Goal: Task Accomplishment & Management: Manage account settings

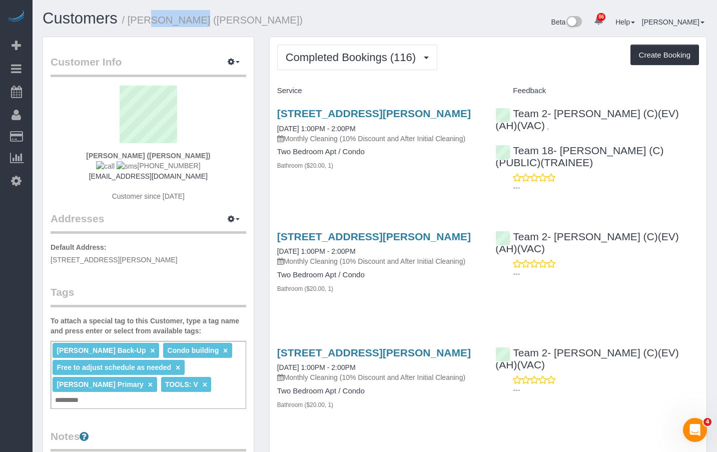
drag, startPoint x: 168, startPoint y: 21, endPoint x: 132, endPoint y: 26, distance: 36.9
click at [132, 26] on h1 "Customers / Christine Salerno (Condo Assoc)" at bounding box center [205, 18] width 325 height 17
copy small "Christine"
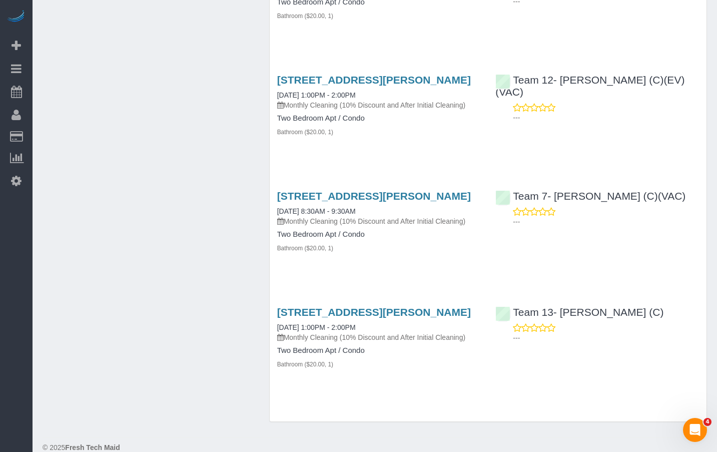
scroll to position [2605, 0]
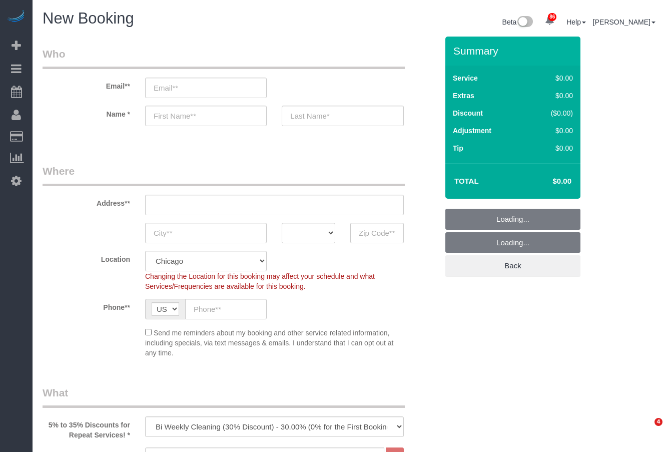
select select "512"
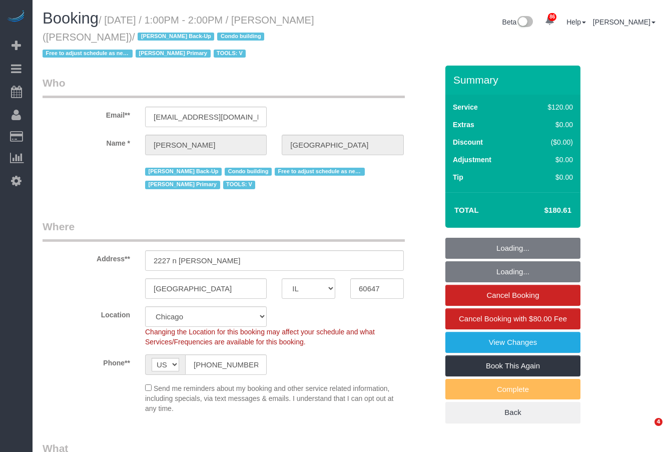
select select "IL"
select select "number:1"
select select "number:69"
select select "number:139"
select select "number:98"
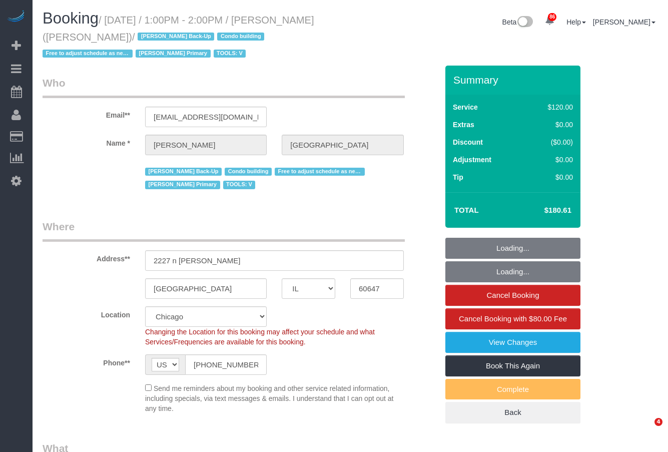
select select "number:141"
select select "number:143"
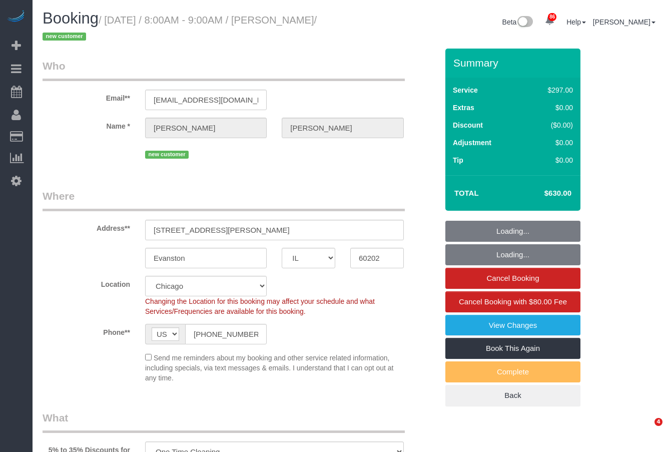
select select "IL"
select select "514"
select select "2"
select select "5"
select select "number:1"
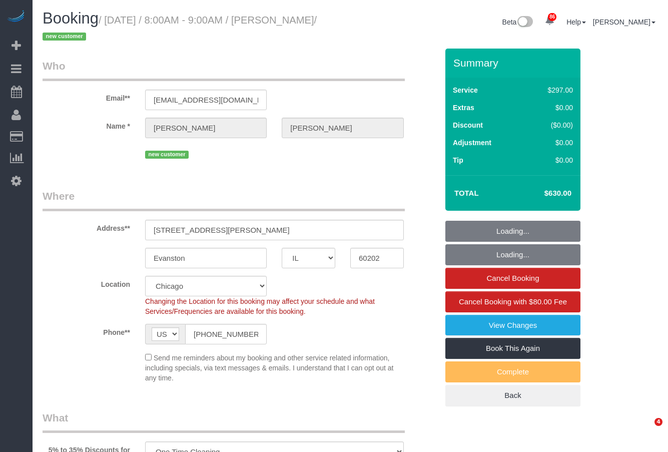
select select "number:58"
select select "number:139"
select select "number:108"
select select "spot1"
select select "IL"
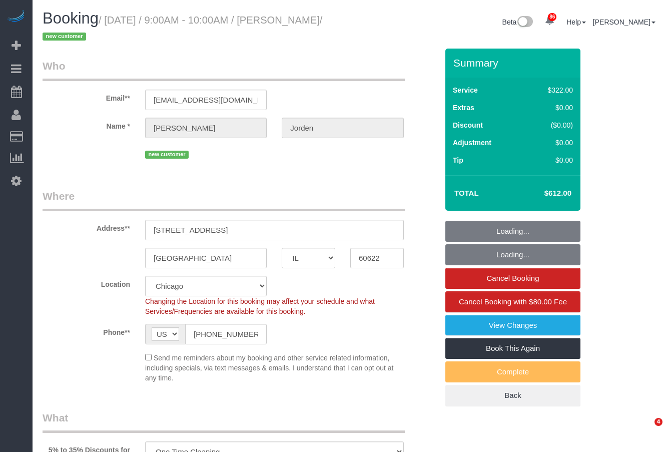
select select "514"
select select "5"
select select "number:1"
select select "number:58"
select select "number:139"
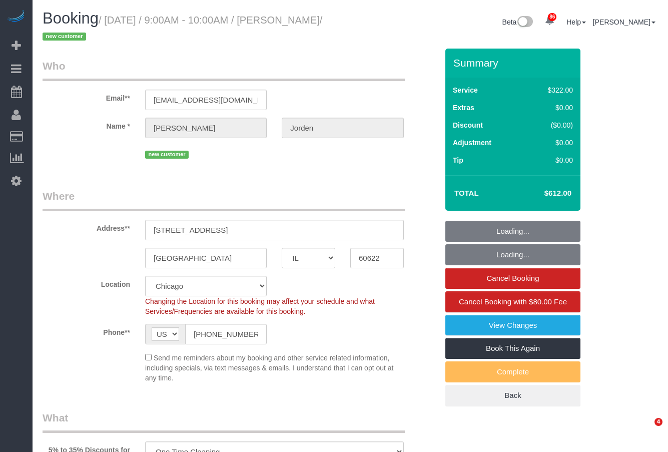
select select "number:108"
select select "spot1"
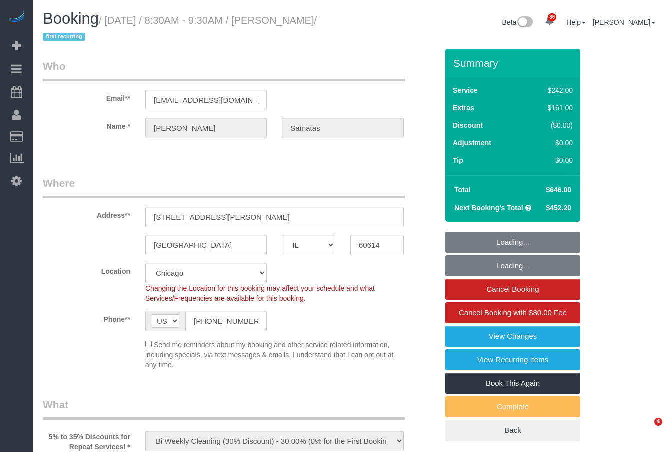
select select "IL"
select select "512"
select select "number:1"
select select "number:58"
select select "number:139"
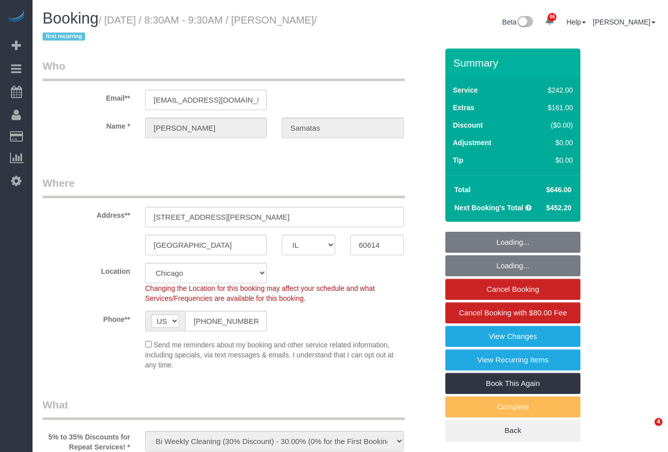
select select "number:104"
select select "6"
select select "1"
select select "5"
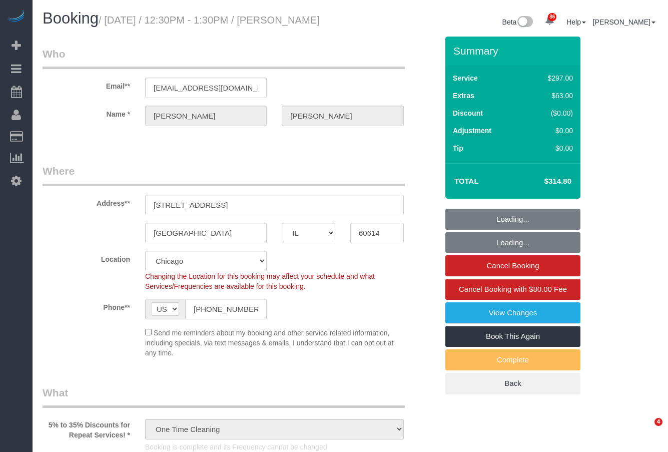
select select "IL"
select select "513"
select select "1"
select select "8"
select select "spot1"
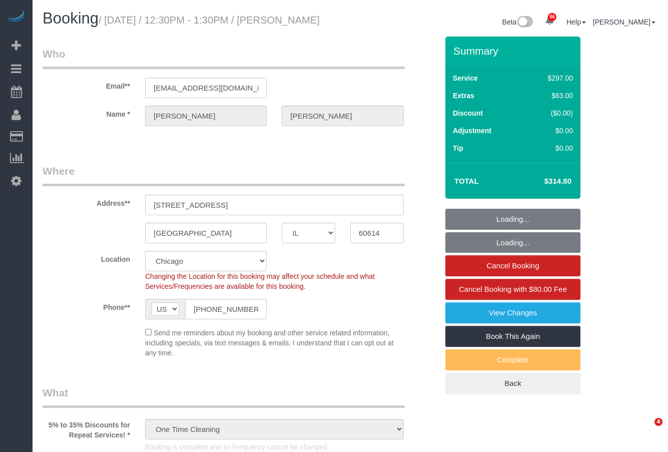
select select "number:1"
select select "number:68"
select select "number:139"
select select "number:106"
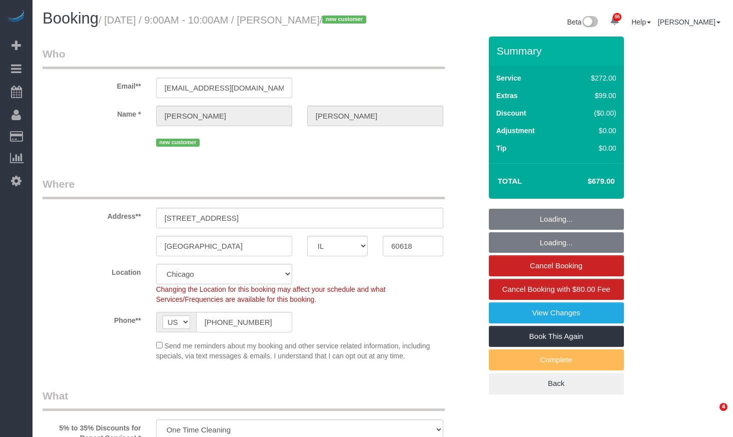
select select "IL"
select select "number:1"
select select "number:69"
select select "number:139"
select select "number:106"
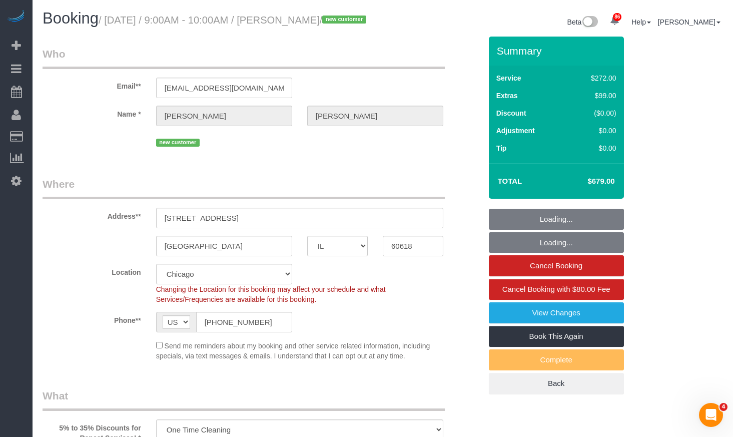
select select "object:1050"
select select "514"
select select "5"
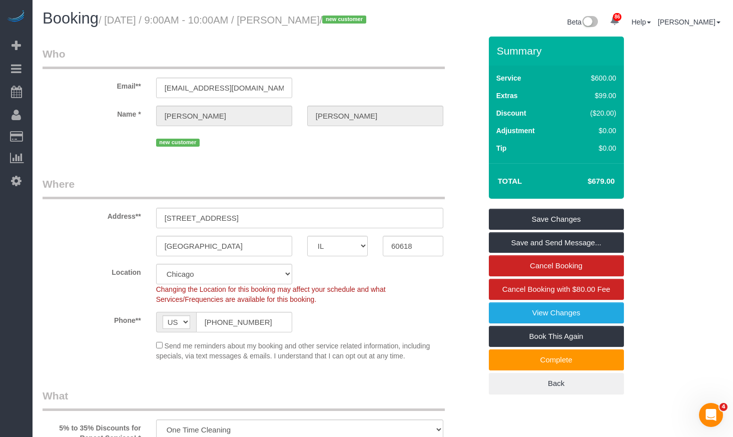
drag, startPoint x: 307, startPoint y: 21, endPoint x: 86, endPoint y: 38, distance: 222.4
click at [99, 26] on small "/ September 30, 2025 / 9:00AM - 10:00AM / Joseph Szaflarski / new customer" at bounding box center [234, 20] width 271 height 11
copy small "oseph Szaflarski"
click at [306, 20] on small "/ September 30, 2025 / 9:00AM - 10:00AM / Joseph Szaflarski / new customer" at bounding box center [234, 20] width 271 height 11
drag, startPoint x: 302, startPoint y: 22, endPoint x: 84, endPoint y: 31, distance: 218.9
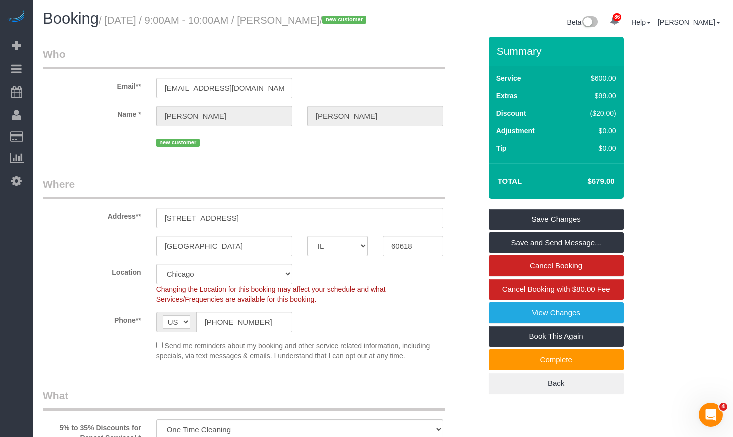
click at [99, 26] on small "/ September 30, 2025 / 9:00AM - 10:00AM / Joseph Szaflarski / new customer" at bounding box center [234, 20] width 271 height 11
click at [301, 22] on small "/ September 30, 2025 / 9:00AM - 10:00AM / Joseph Szaflarski / new customer" at bounding box center [234, 20] width 271 height 11
drag, startPoint x: 301, startPoint y: 22, endPoint x: 86, endPoint y: 43, distance: 216.3
click at [86, 27] on h1 "Booking / September 30, 2025 / 9:00AM - 10:00AM / Joseph Szaflarski / new custo…" at bounding box center [209, 18] width 333 height 17
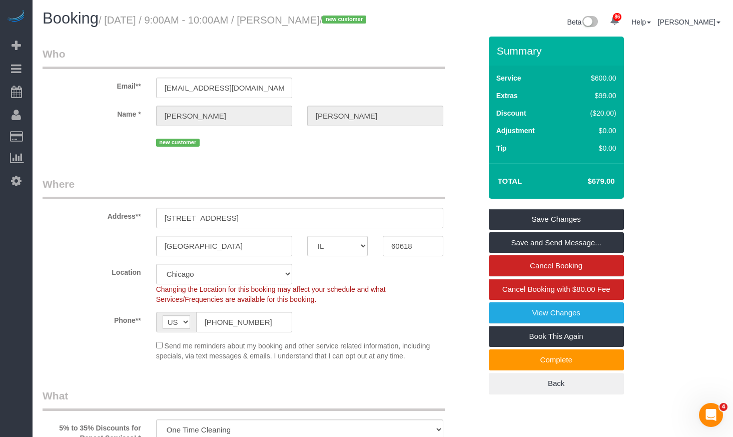
copy small "Joseph Szaflarski"
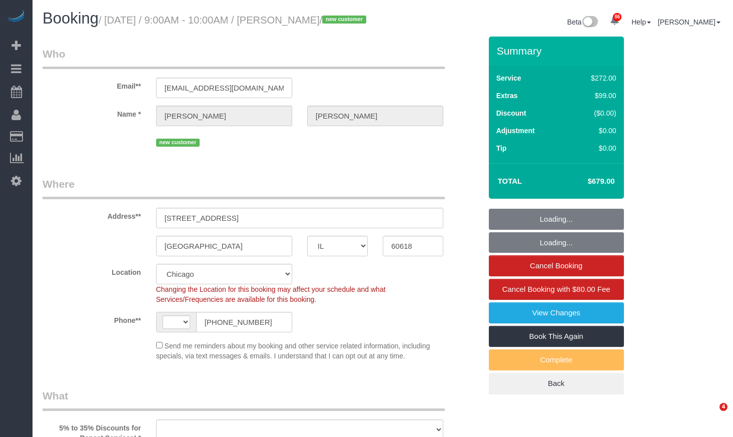
select select "IL"
select select "number:1"
select select "number:69"
select select "number:139"
select select "number:106"
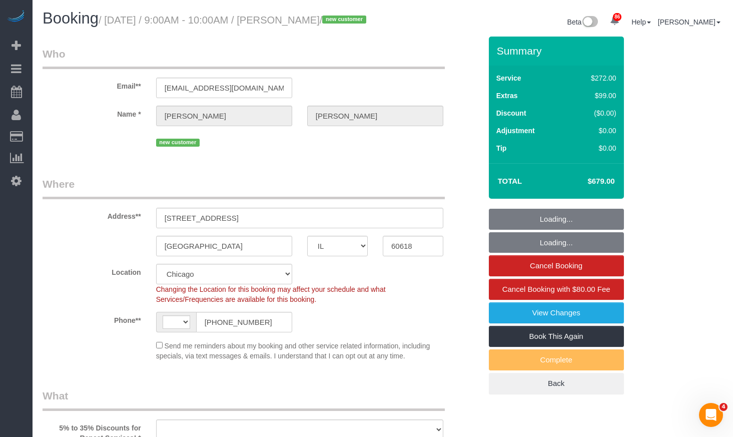
select select "string:[GEOGRAPHIC_DATA]"
select select "object:1045"
select select "514"
select select "5"
select select "object:1367"
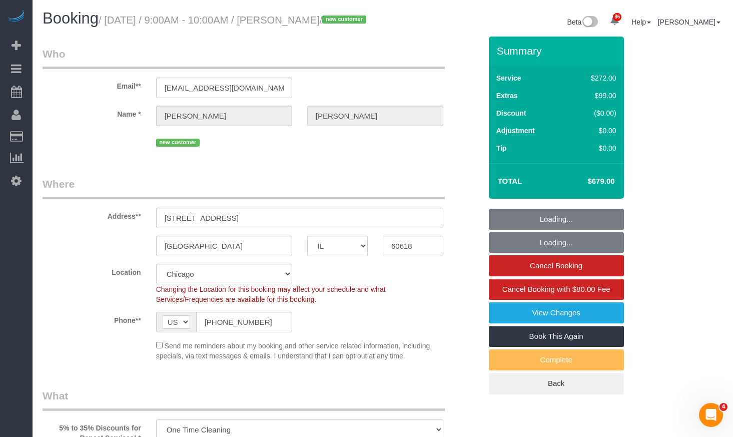
select select "5"
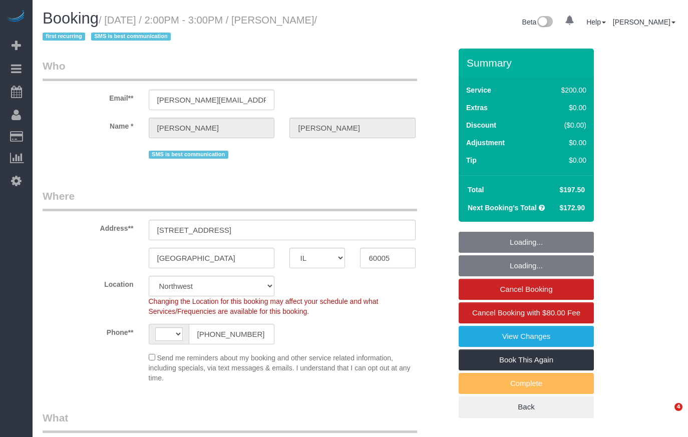
select select "IL"
select select "number:1"
select select "number:58"
select select "number:138"
select select "number:107"
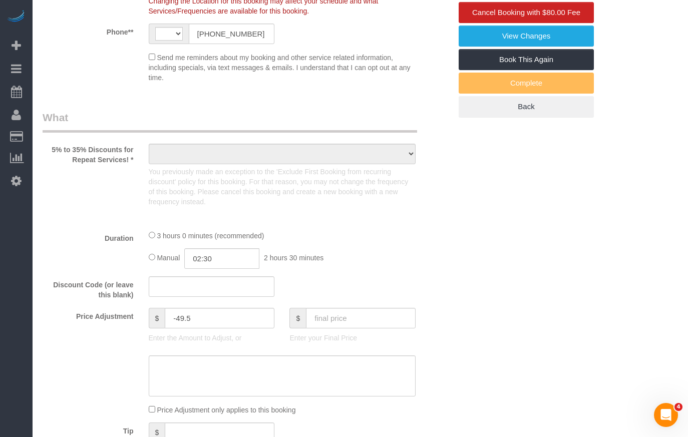
scroll to position [551, 0]
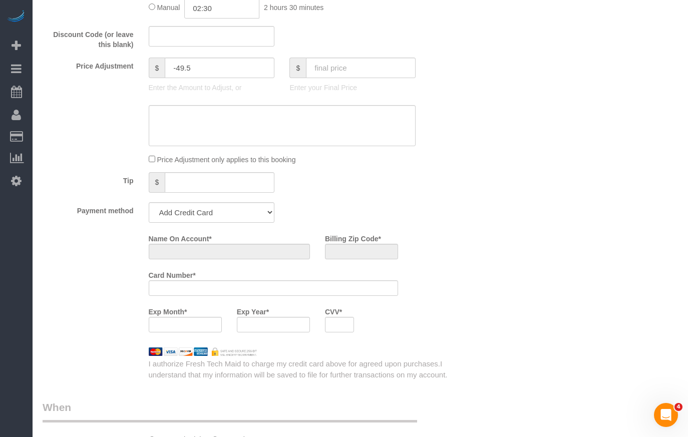
select select "string:[GEOGRAPHIC_DATA]"
select select "object:1058"
select select "string:fspay-46461b0c-2964-4b41-a651-97e1274448d7"
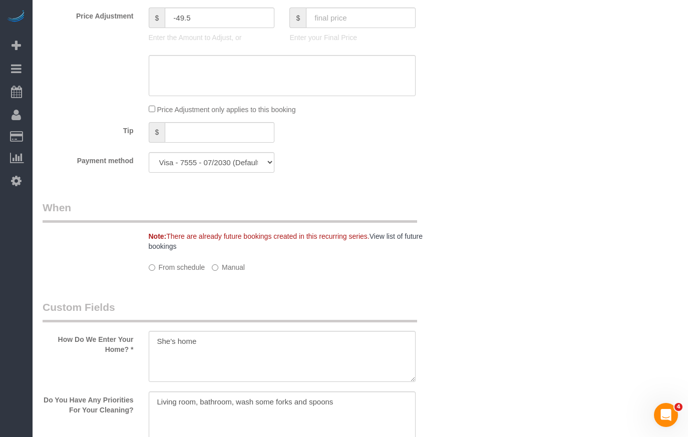
select select "512"
select select "3"
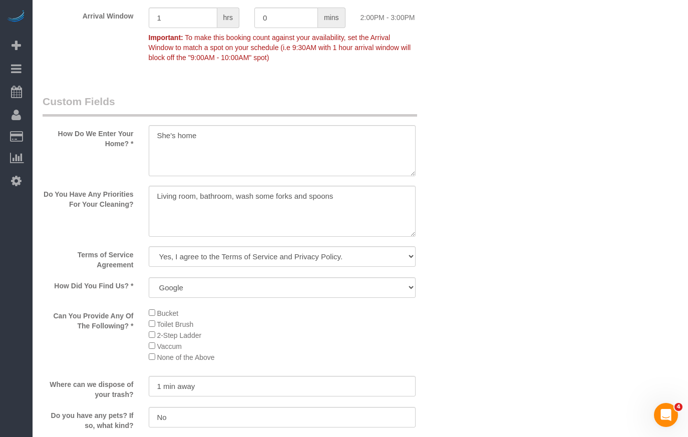
select select "object:1284"
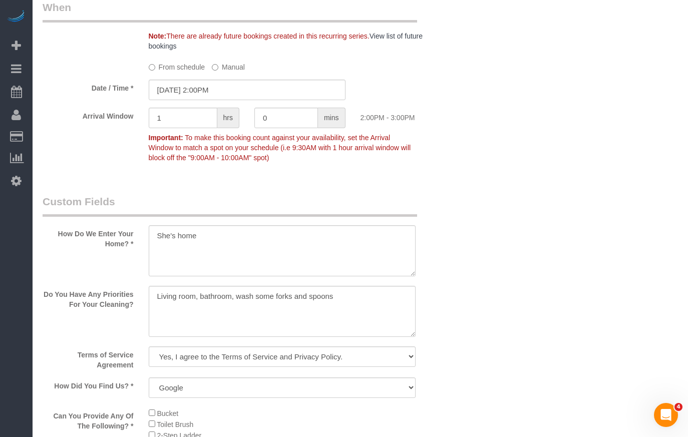
scroll to position [1131, 0]
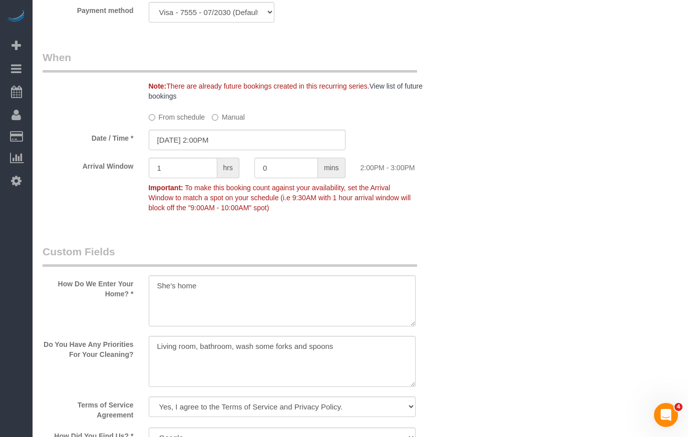
select select "3"
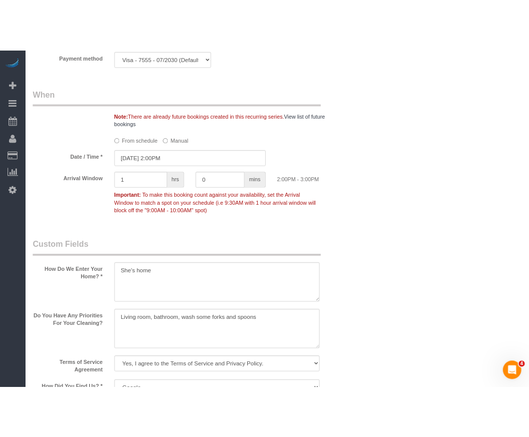
scroll to position [1164, 0]
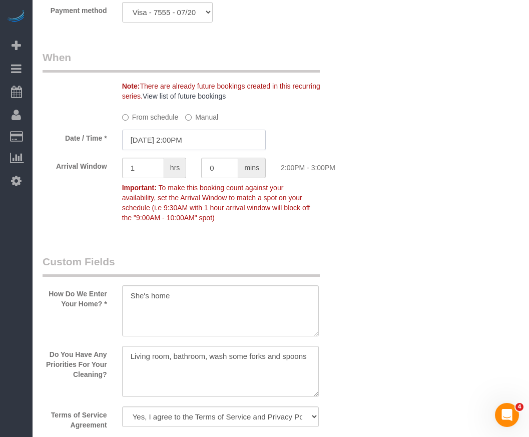
click at [158, 143] on input "[DATE] 2:00PM" at bounding box center [194, 140] width 144 height 21
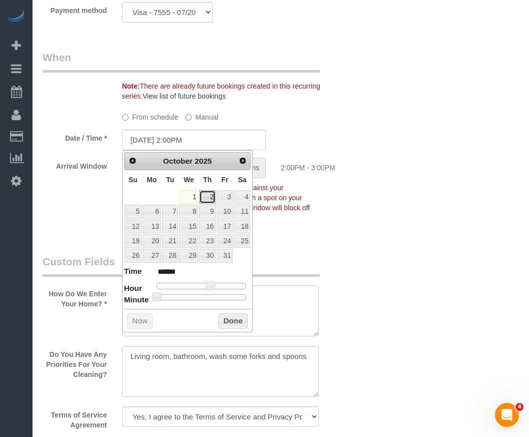
click at [208, 200] on link "2" at bounding box center [207, 197] width 17 height 14
type input "[DATE] 2:00PM"
click at [235, 317] on button "Done" at bounding box center [233, 321] width 30 height 16
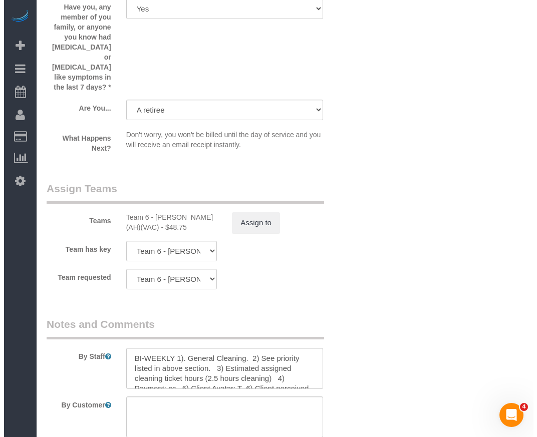
scroll to position [2003, 0]
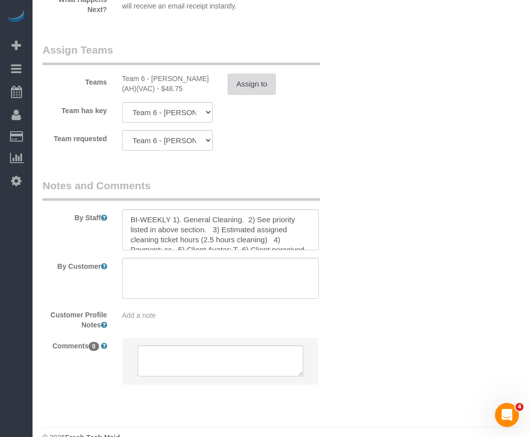
click at [243, 74] on button "Assign to" at bounding box center [252, 84] width 48 height 21
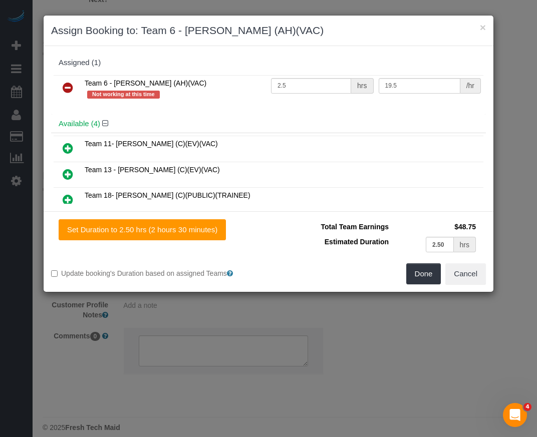
click at [65, 90] on icon at bounding box center [68, 88] width 11 height 12
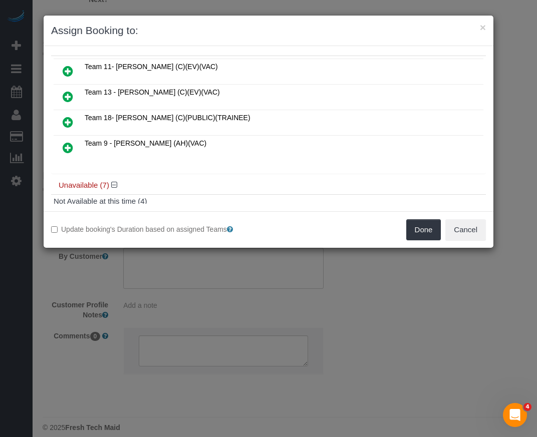
click at [66, 145] on icon at bounding box center [68, 148] width 11 height 12
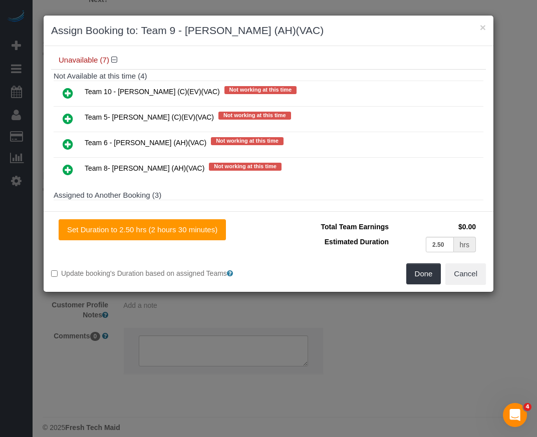
scroll to position [262, 0]
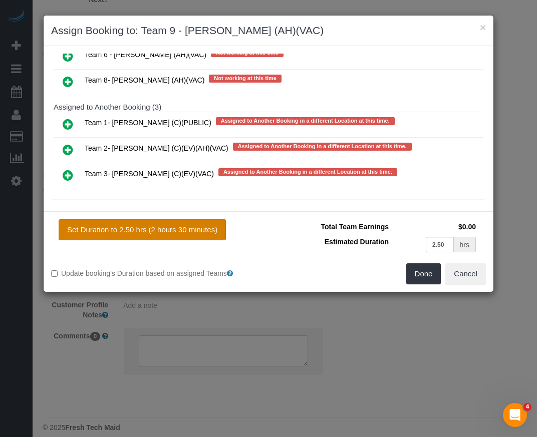
click at [171, 226] on button "Set Duration to 2.50 hrs (2 hours 30 minutes)" at bounding box center [142, 229] width 167 height 21
type input "2.50"
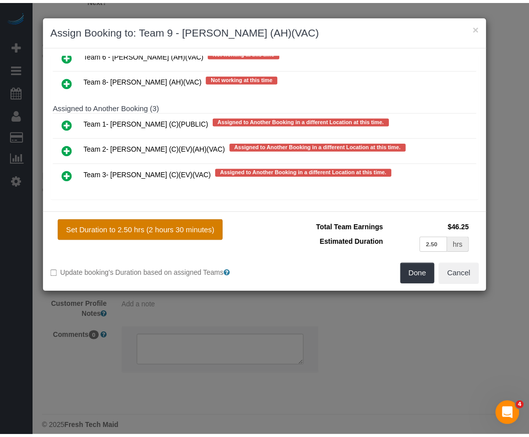
scroll to position [0, 0]
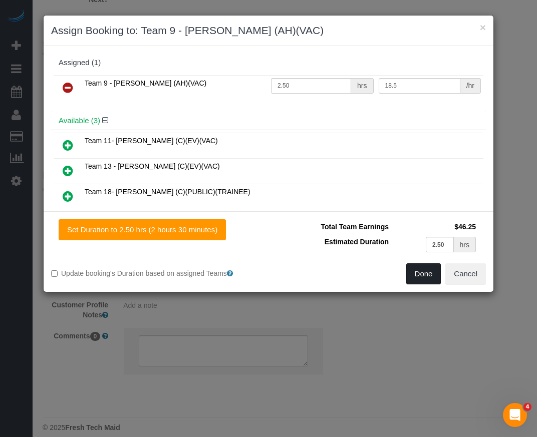
click at [428, 279] on button "Done" at bounding box center [423, 273] width 35 height 21
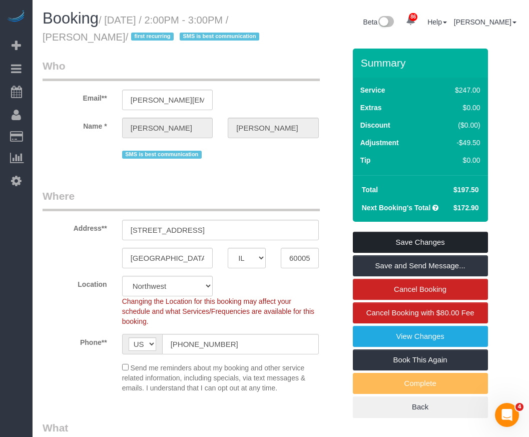
click at [425, 243] on link "Save Changes" at bounding box center [420, 242] width 135 height 21
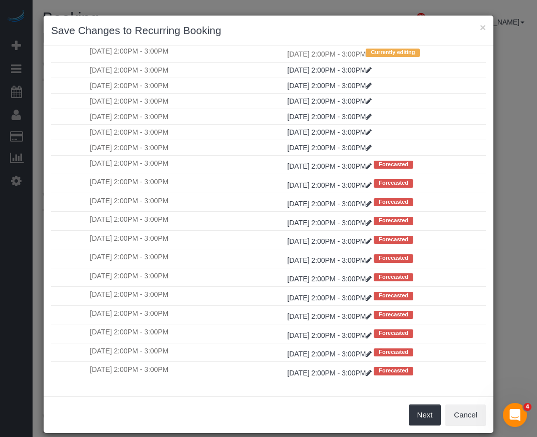
scroll to position [12, 0]
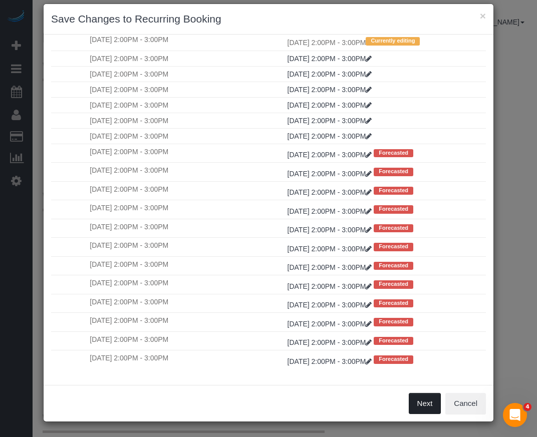
click at [419, 402] on button "Next" at bounding box center [424, 403] width 33 height 21
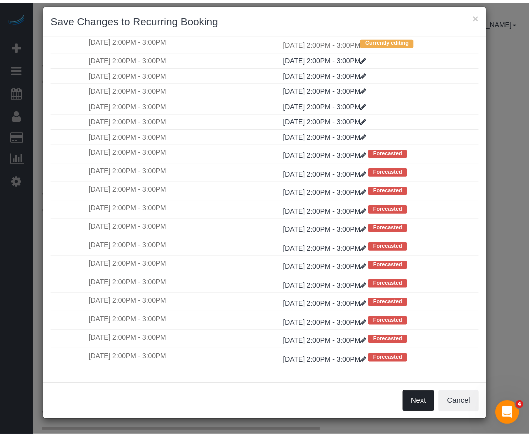
scroll to position [0, 0]
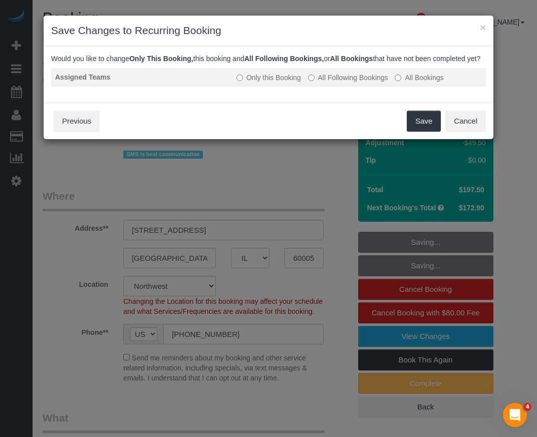
click at [353, 83] on label "All Following Bookings" at bounding box center [348, 78] width 80 height 10
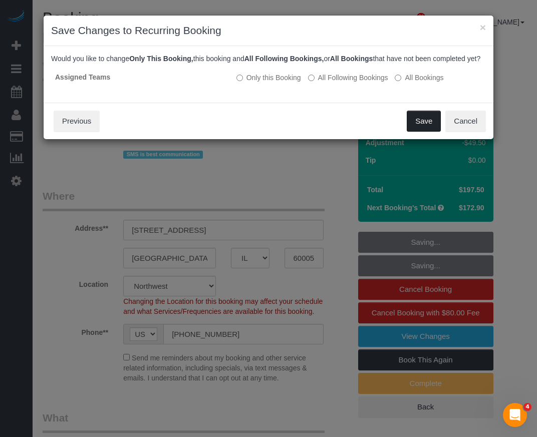
click at [426, 130] on button "Save" at bounding box center [423, 121] width 34 height 21
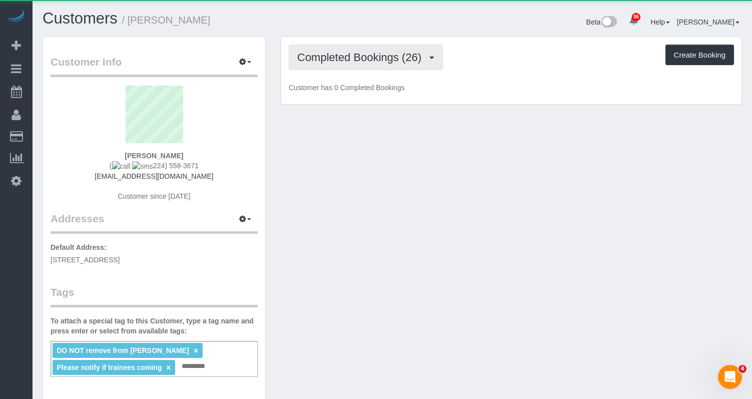
click at [405, 58] on span "Completed Bookings (26)" at bounding box center [361, 57] width 129 height 13
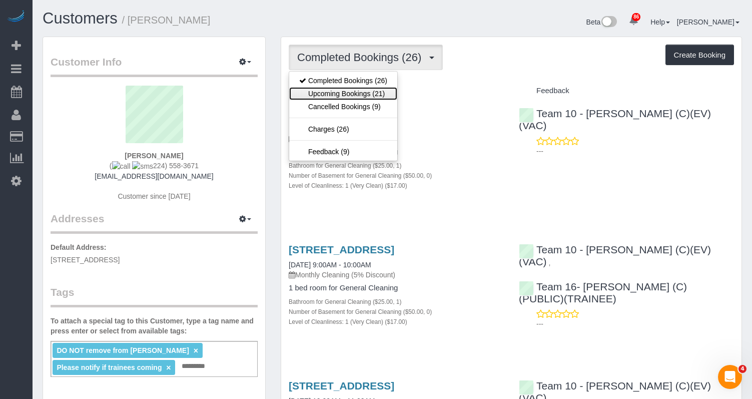
click at [376, 99] on link "Upcoming Bookings (21)" at bounding box center [343, 93] width 108 height 13
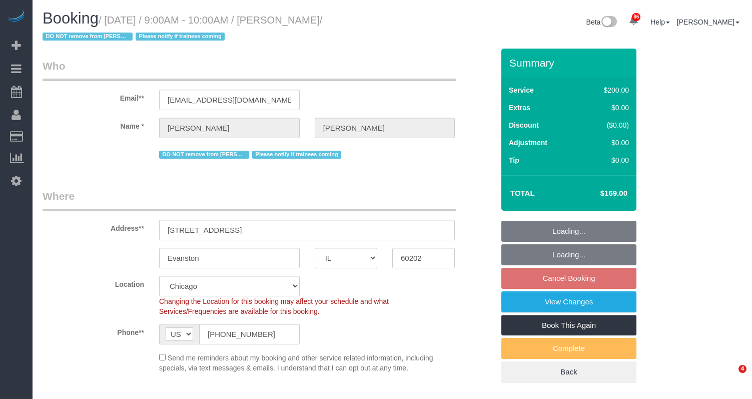
select select "IL"
select select "number:1"
select select "number:66"
select select "number:139"
select select "number:106"
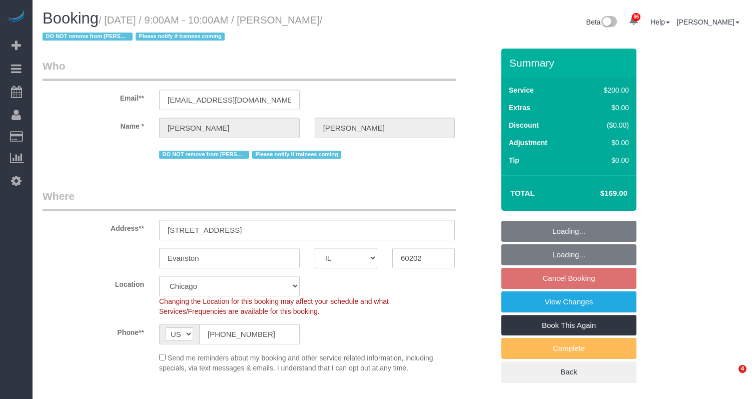
select select "object:1208"
select select "512"
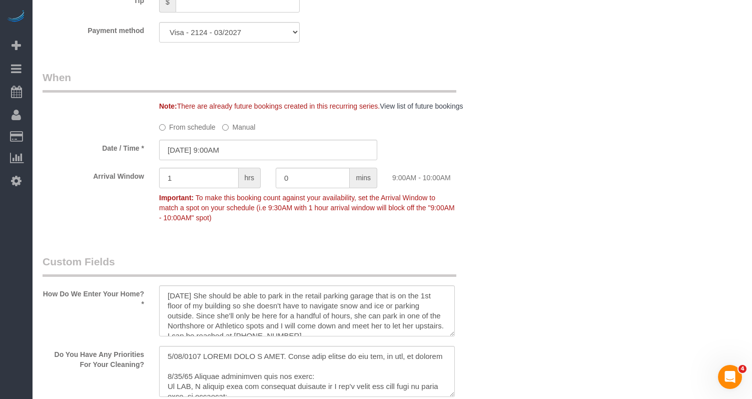
scroll to position [1101, 0]
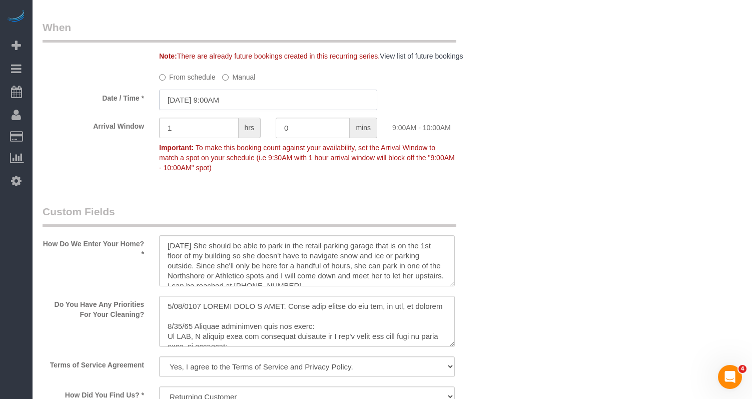
click at [233, 91] on input "10/21/2025 9:00AM" at bounding box center [268, 100] width 218 height 21
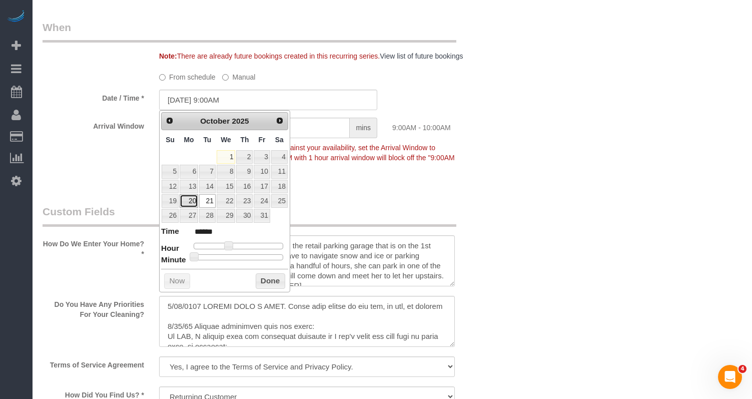
click at [193, 206] on link "20" at bounding box center [189, 201] width 19 height 14
type input "10/20/2025 9:00AM"
click at [280, 282] on button "Done" at bounding box center [271, 281] width 30 height 16
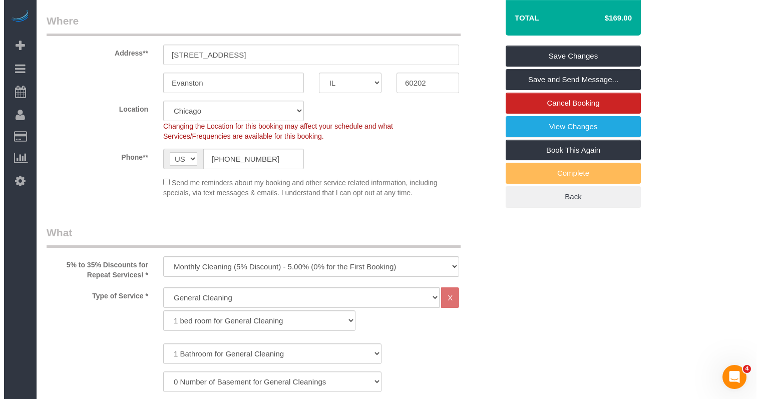
scroll to position [0, 0]
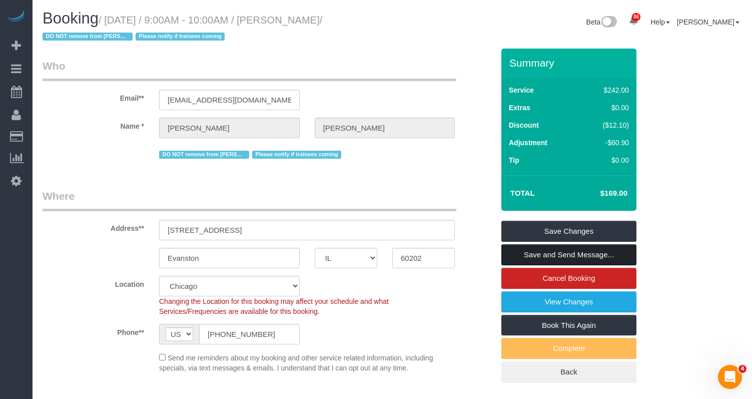
click at [575, 259] on link "Save and Send Message..." at bounding box center [569, 254] width 135 height 21
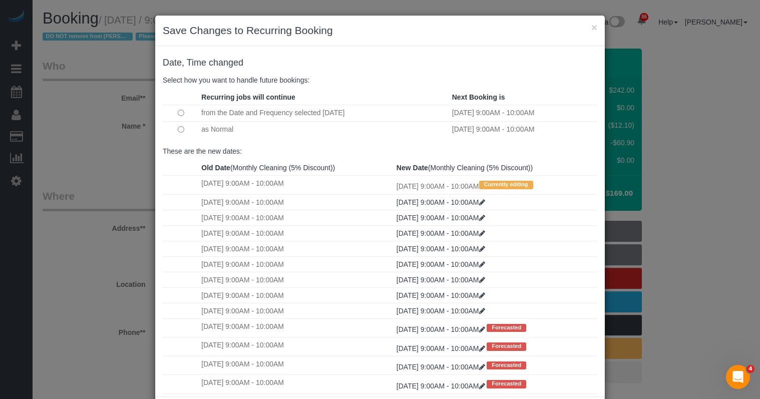
click at [184, 127] on td at bounding box center [181, 129] width 36 height 17
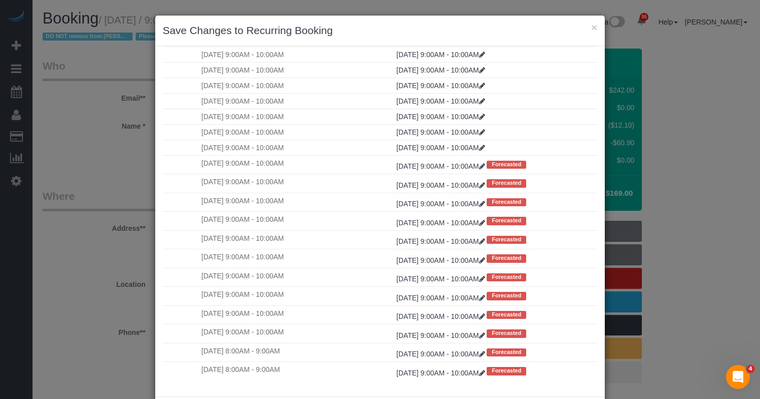
scroll to position [50, 0]
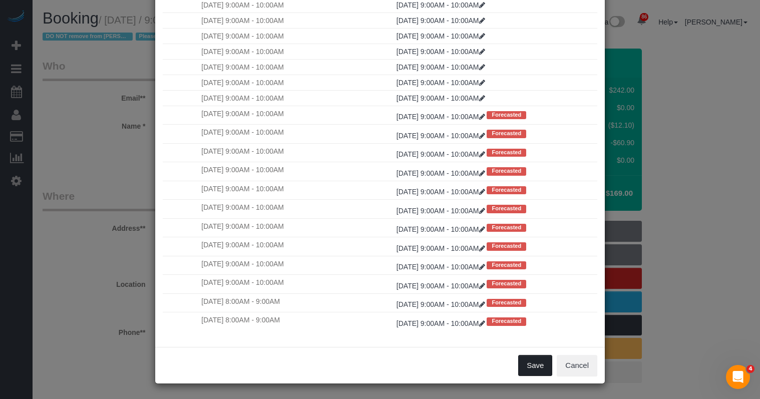
click at [531, 366] on button "Save" at bounding box center [535, 365] width 34 height 21
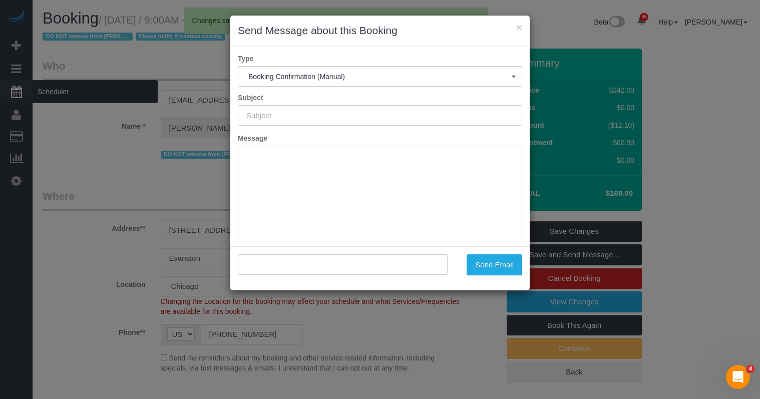
type input "Your Booking With Fresh Tech Maid, Confirmed!"
type input ""Angela Kesting" <akesting@comcast.net>"
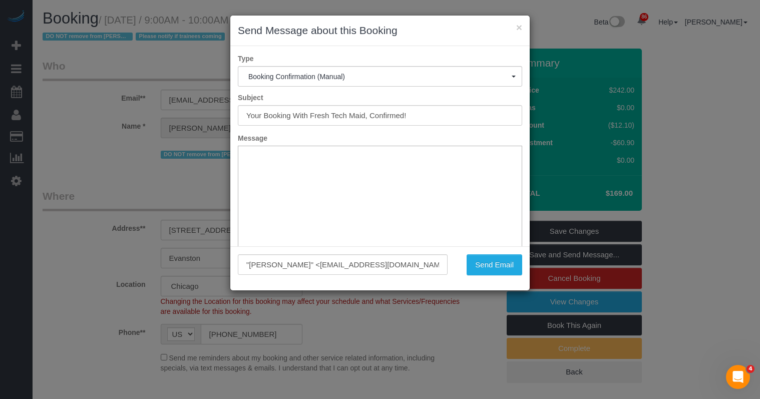
scroll to position [74, 0]
click at [361, 103] on html at bounding box center [379, 88] width 283 height 31
click at [303, 173] on html at bounding box center [379, 161] width 283 height 31
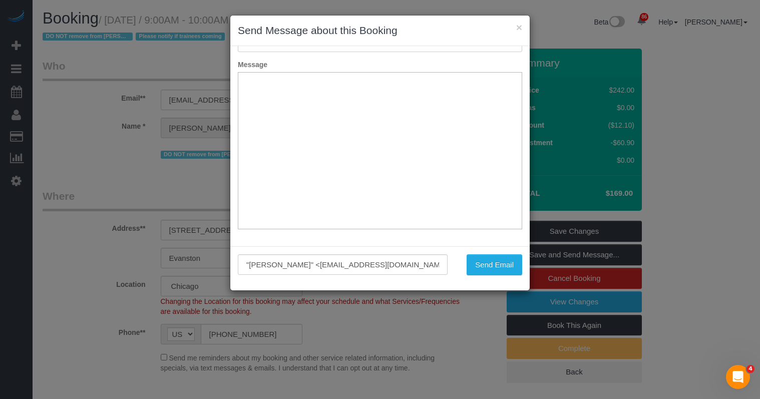
click at [365, 103] on html at bounding box center [379, 88] width 283 height 31
drag, startPoint x: 364, startPoint y: 167, endPoint x: 532, endPoint y: 291, distance: 208.6
click at [364, 167] on html at bounding box center [379, 161] width 283 height 31
click at [520, 24] on button "×" at bounding box center [519, 27] width 6 height 11
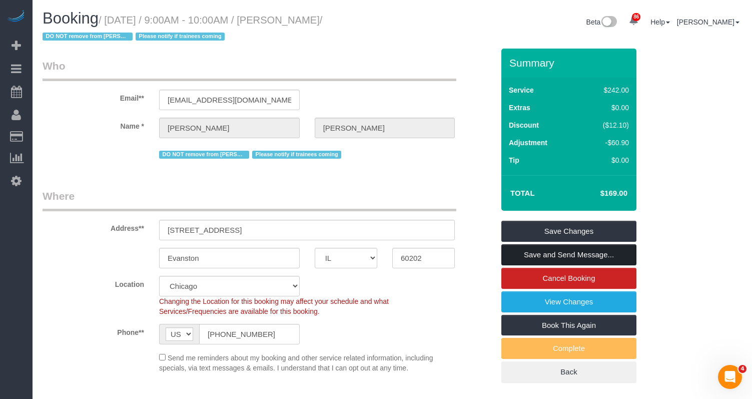
click at [549, 251] on link "Save and Send Message..." at bounding box center [569, 254] width 135 height 21
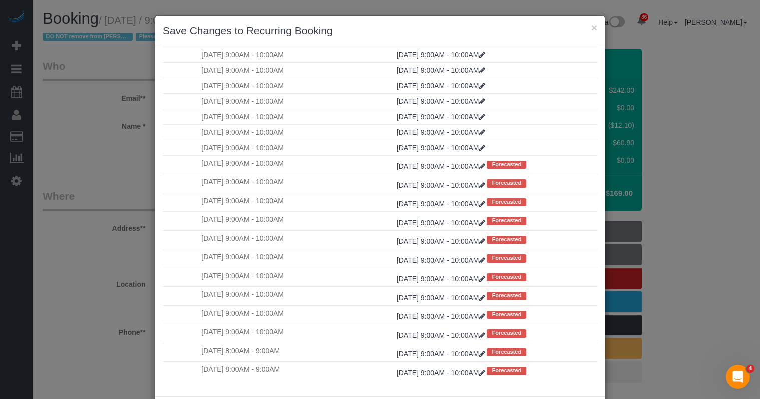
scroll to position [50, 0]
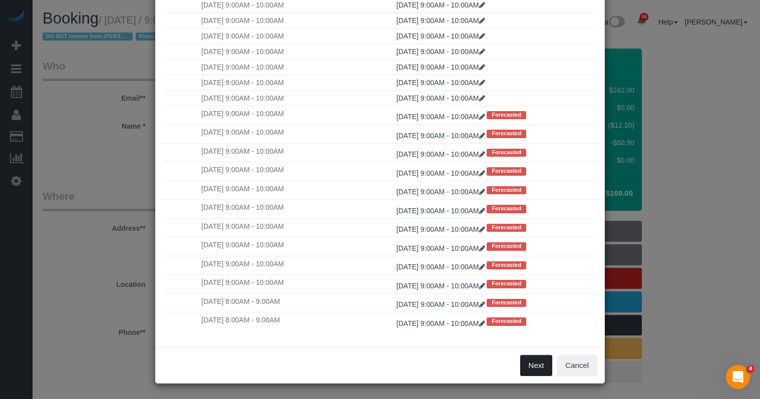
click at [530, 355] on button "Next" at bounding box center [536, 365] width 33 height 21
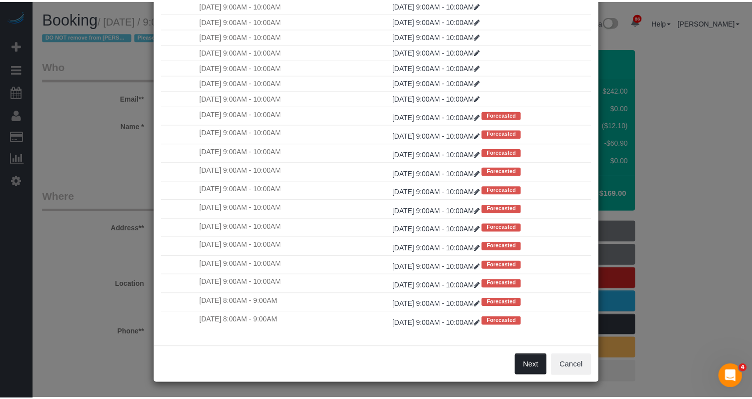
scroll to position [0, 0]
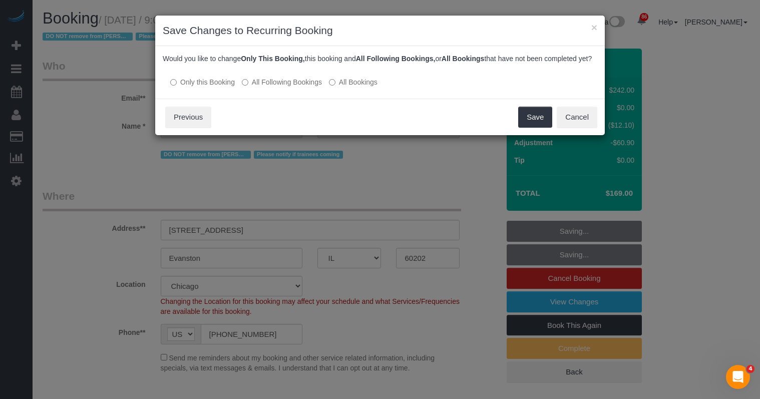
click at [297, 87] on label "All Following Bookings" at bounding box center [282, 82] width 80 height 10
click at [194, 87] on label "Only this Booking" at bounding box center [202, 82] width 65 height 10
click at [536, 128] on button "Save" at bounding box center [535, 117] width 34 height 21
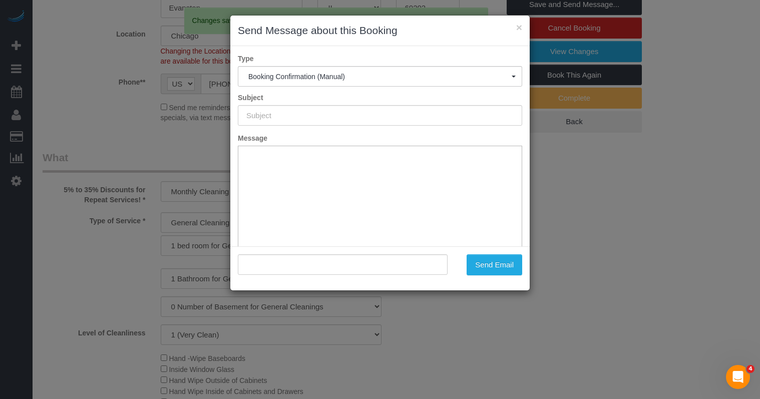
type input "Your Booking With Fresh Tech Maid, Confirmed!"
type input ""Angela Kesting" <akesting@comcast.net>"
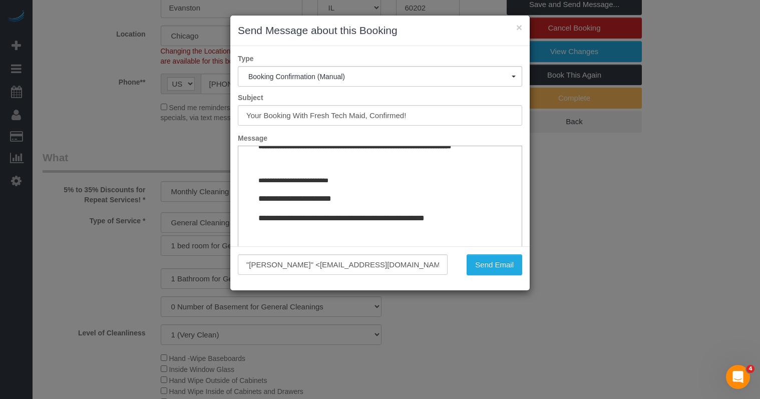
scroll to position [74, 0]
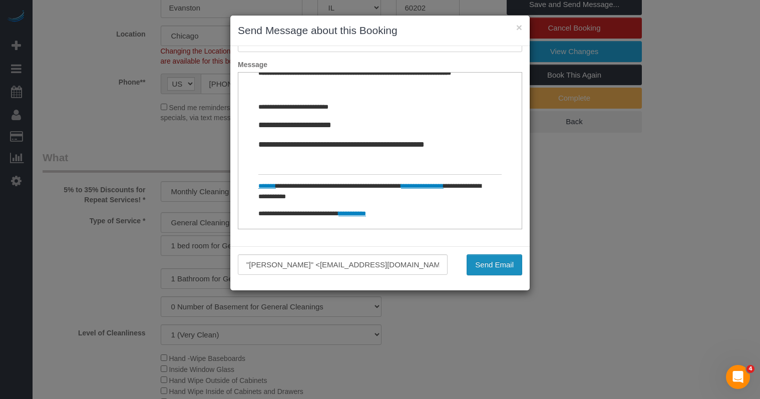
click at [499, 263] on button "Send Email" at bounding box center [494, 264] width 56 height 21
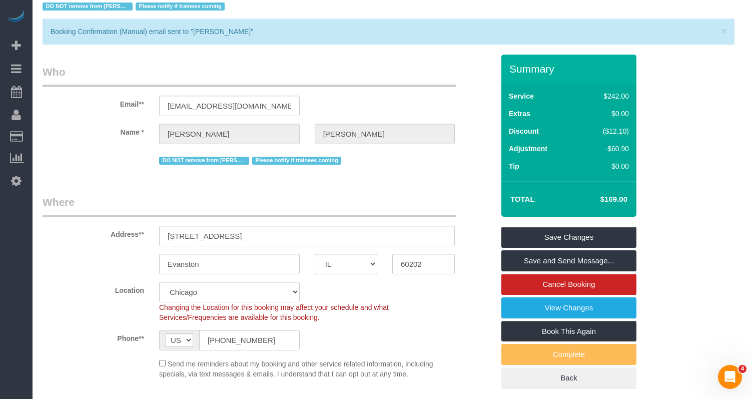
scroll to position [0, 0]
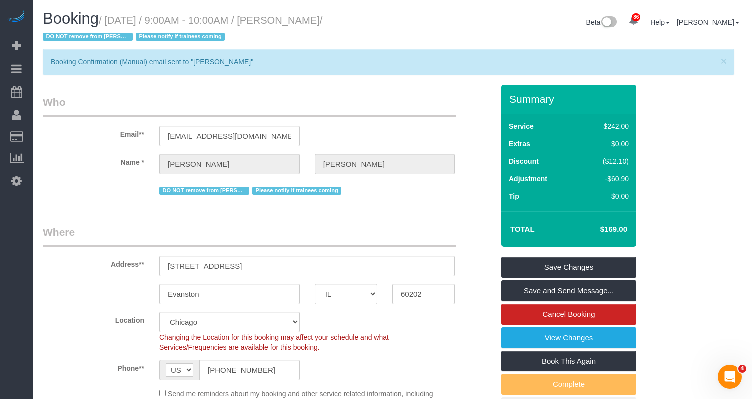
drag, startPoint x: 128, startPoint y: 175, endPoint x: 132, endPoint y: 84, distance: 91.2
click at [128, 175] on sui-booking-customer "Email** akesting@comcast.net Name * Angela Kesting DO NOT remove from Susanna P…" at bounding box center [268, 146] width 451 height 103
